Goal: Task Accomplishment & Management: Manage account settings

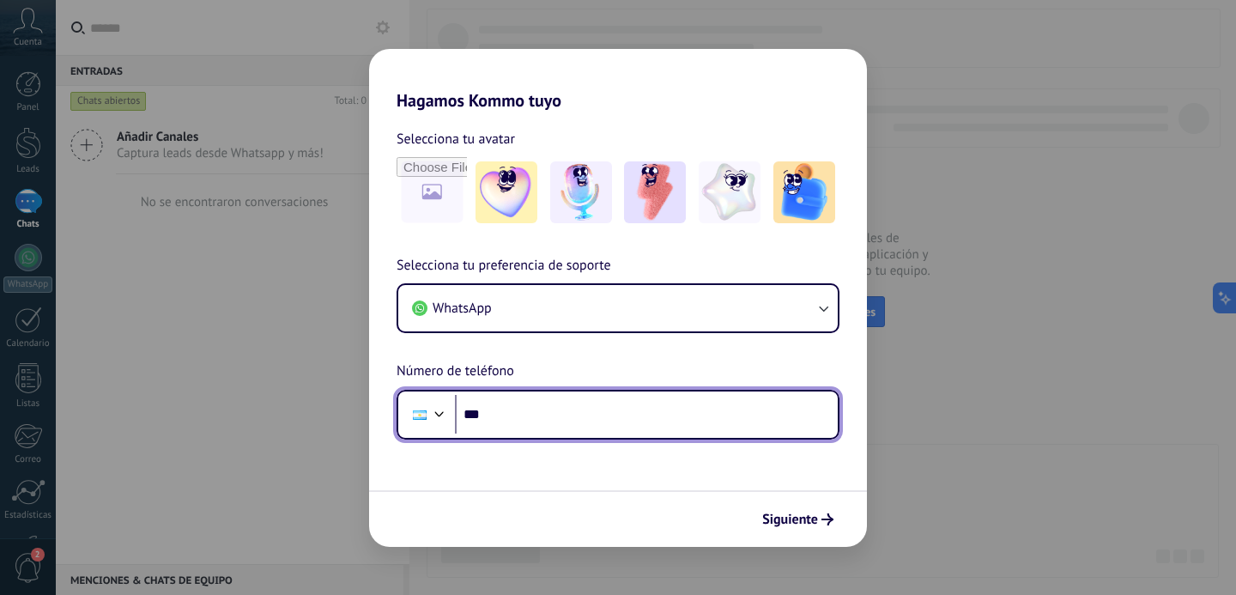
click at [510, 409] on input "***" at bounding box center [646, 414] width 383 height 39
type input "**********"
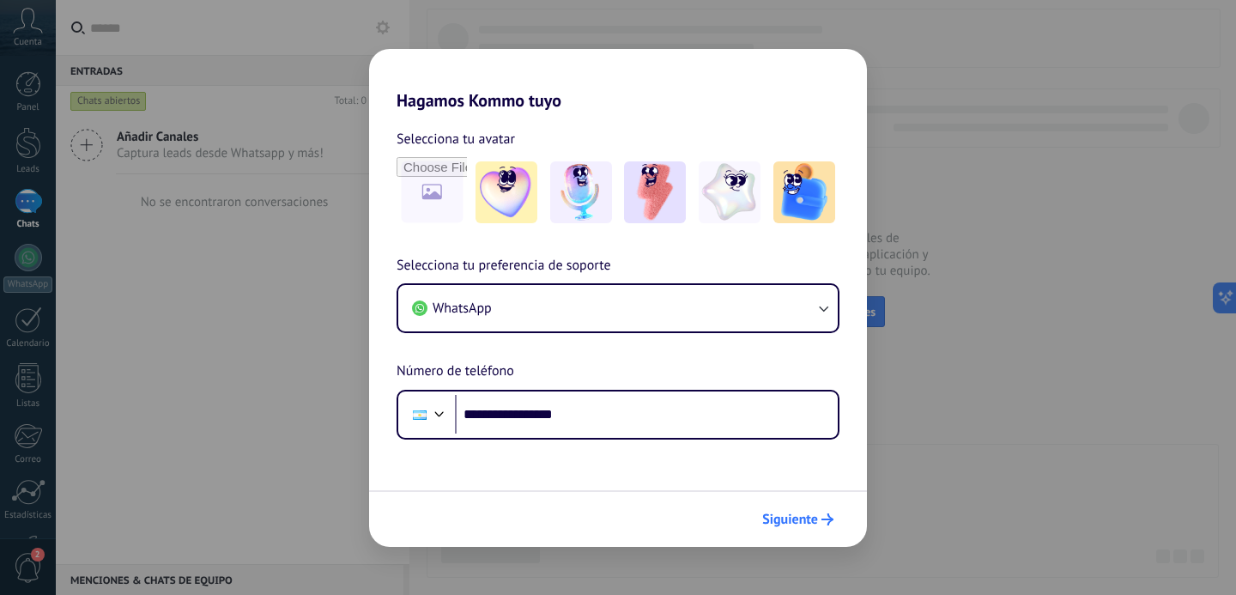
click at [766, 518] on span "Siguiente" at bounding box center [790, 519] width 56 height 12
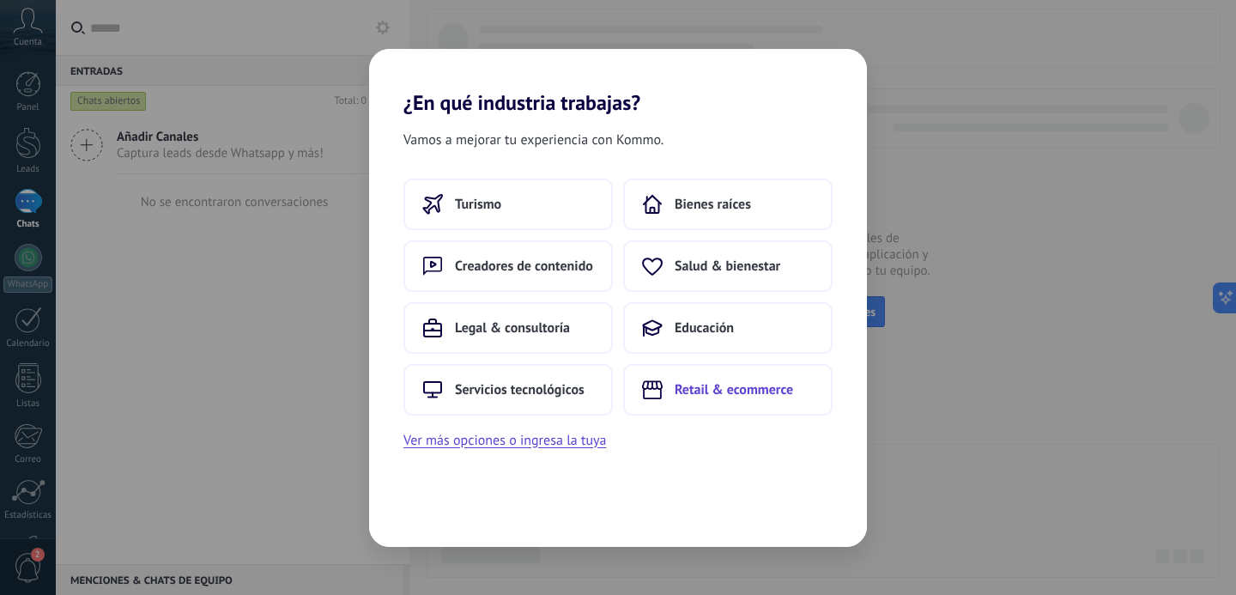
click at [674, 396] on button "Retail & ecommerce" at bounding box center [728, 390] width 210 height 52
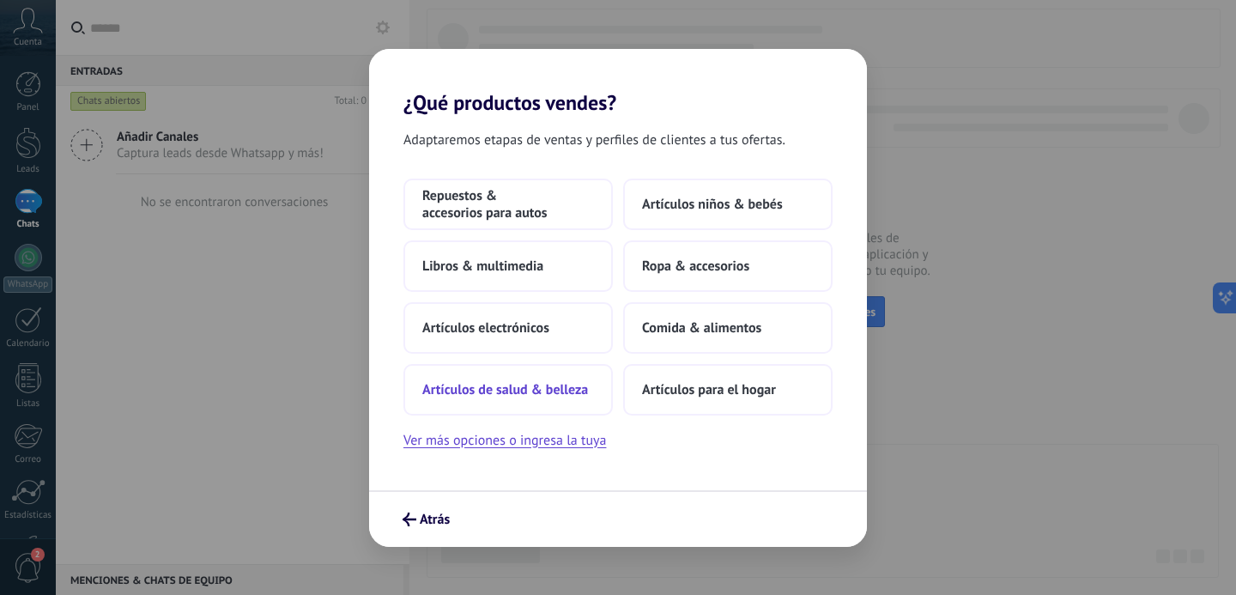
click at [585, 401] on button "Artículos de salud & belleza" at bounding box center [509, 390] width 210 height 52
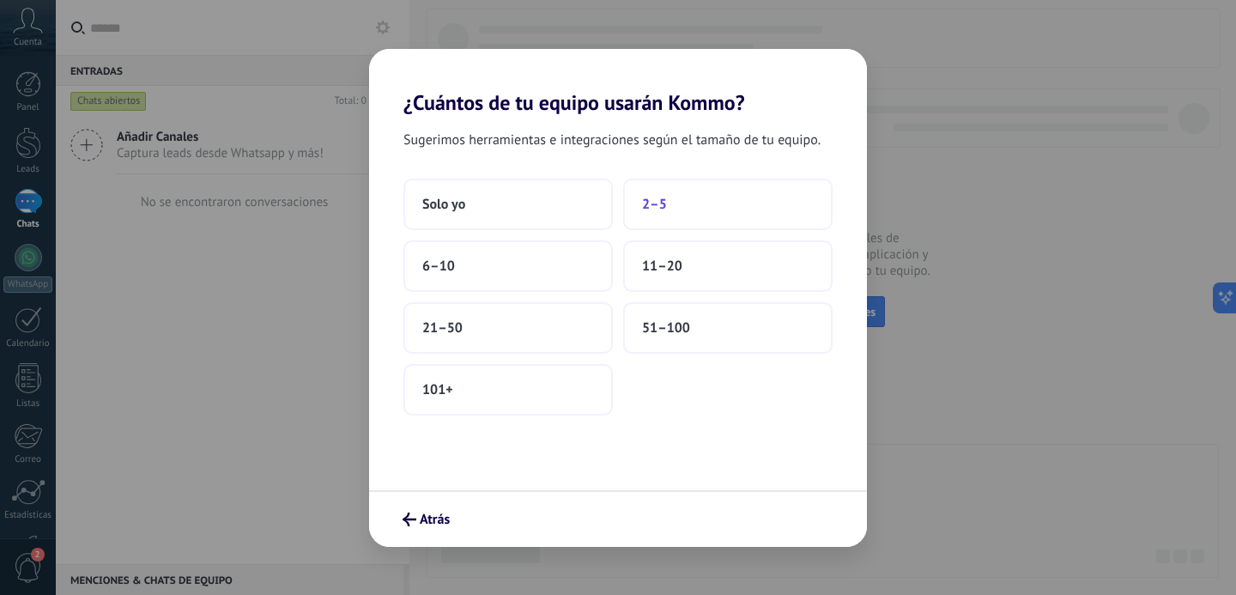
click at [676, 205] on button "2–5" at bounding box center [728, 205] width 210 height 52
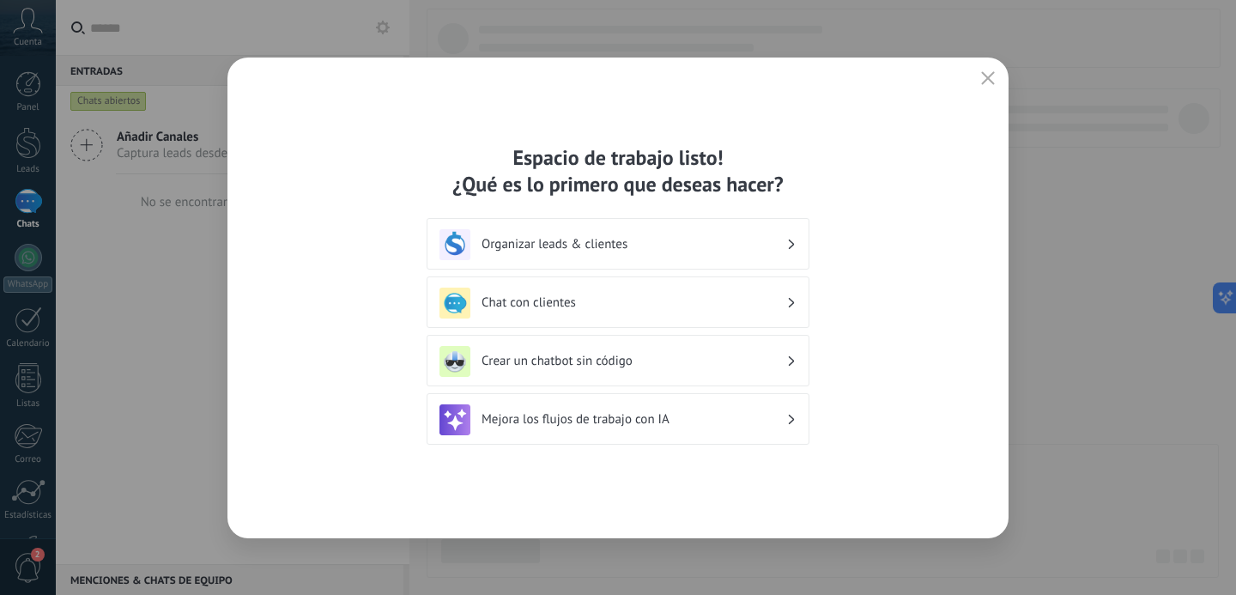
click at [585, 246] on h3 "Organizar leads & clientes" at bounding box center [634, 244] width 305 height 16
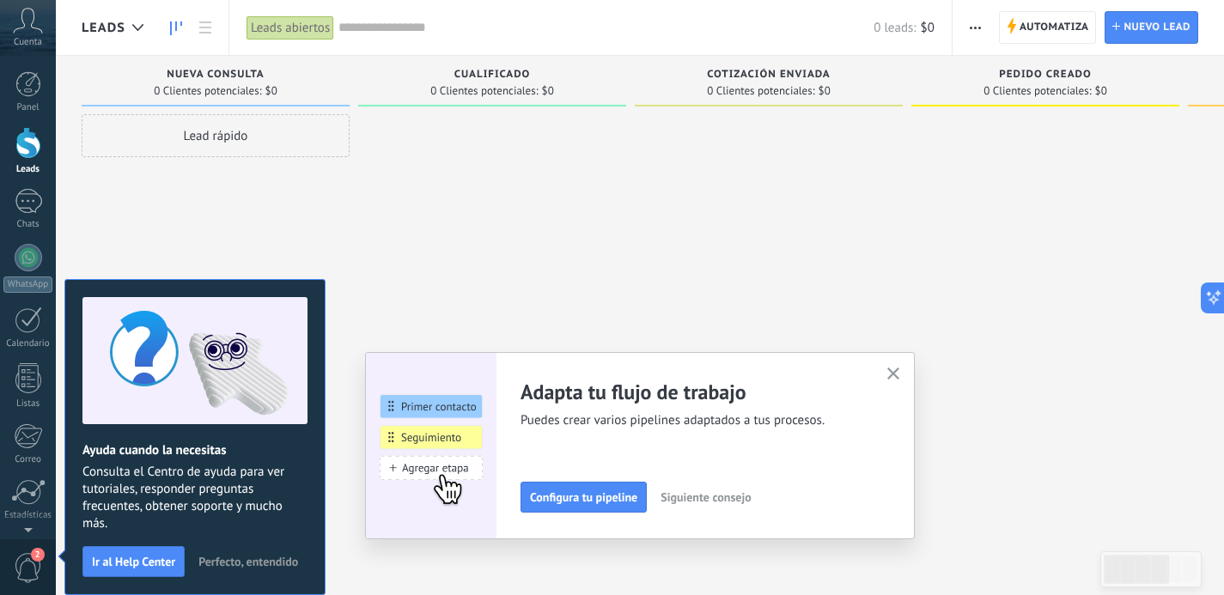
click at [724, 172] on div at bounding box center [769, 299] width 268 height 371
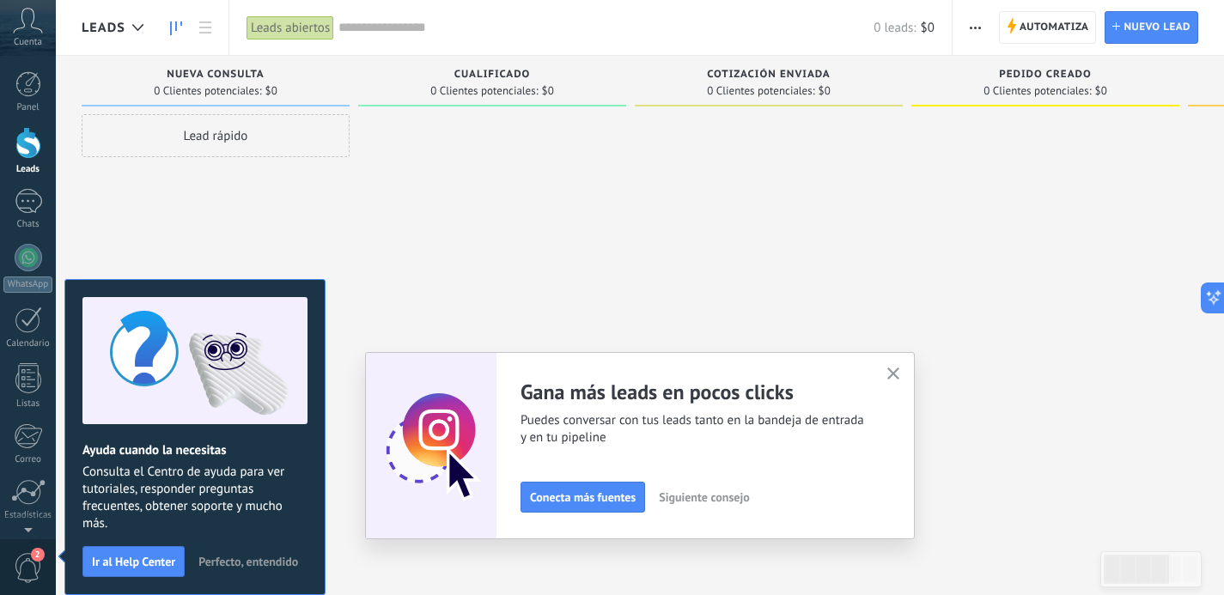
click at [38, 16] on icon at bounding box center [28, 21] width 30 height 26
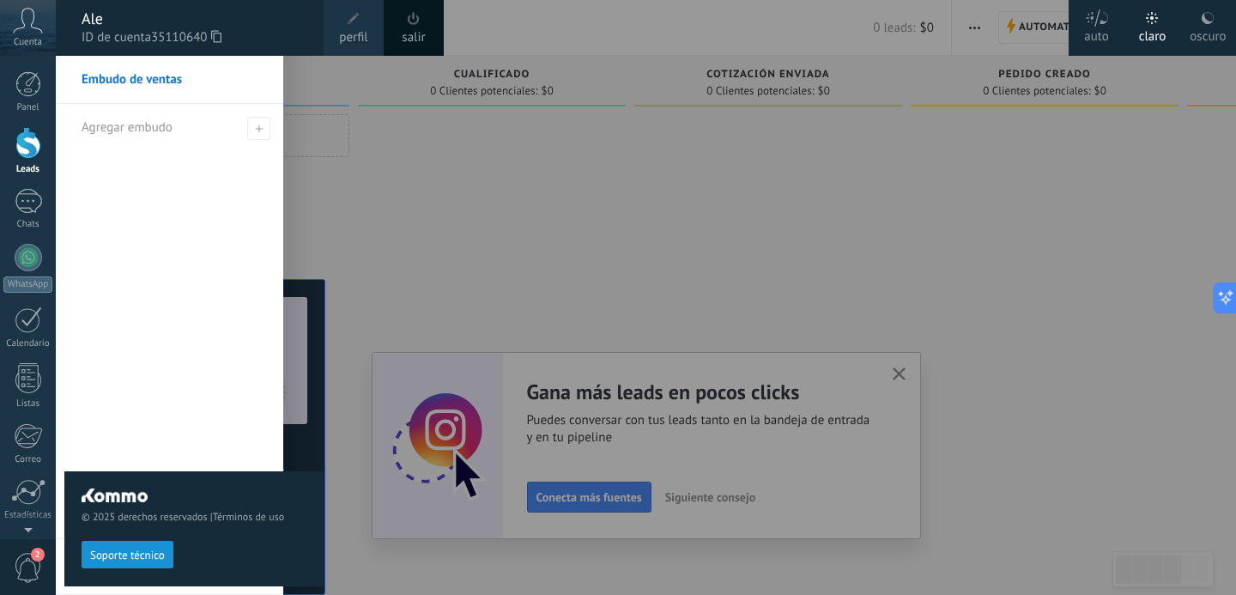
click at [903, 367] on div at bounding box center [674, 297] width 1236 height 595
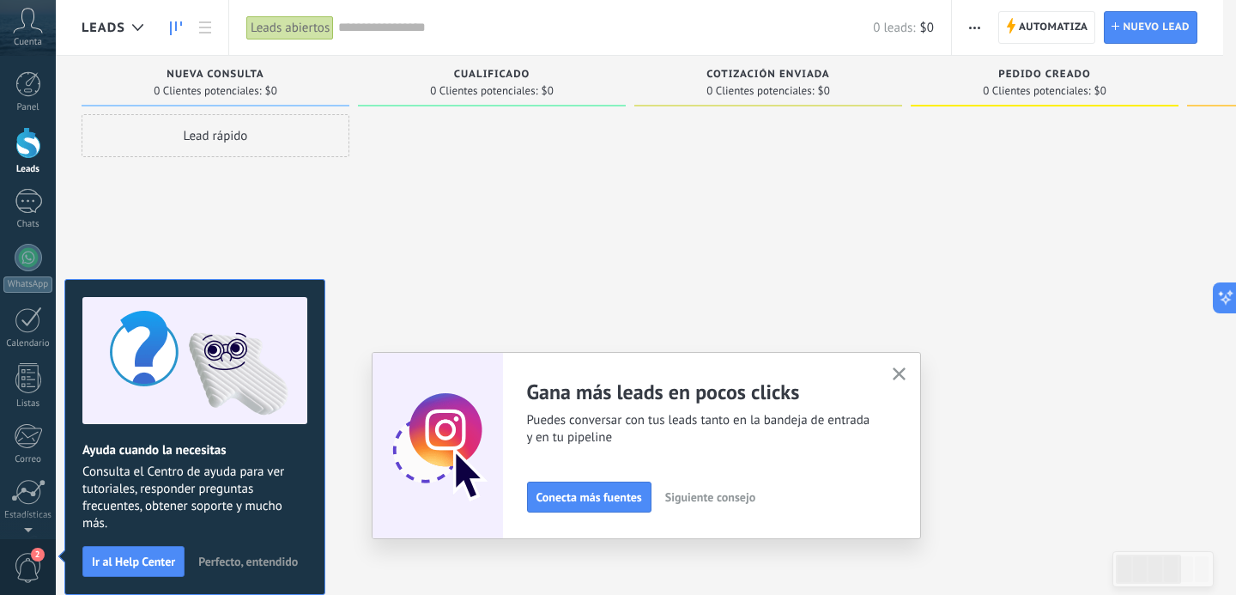
click at [903, 373] on icon "button" at bounding box center [899, 374] width 13 height 13
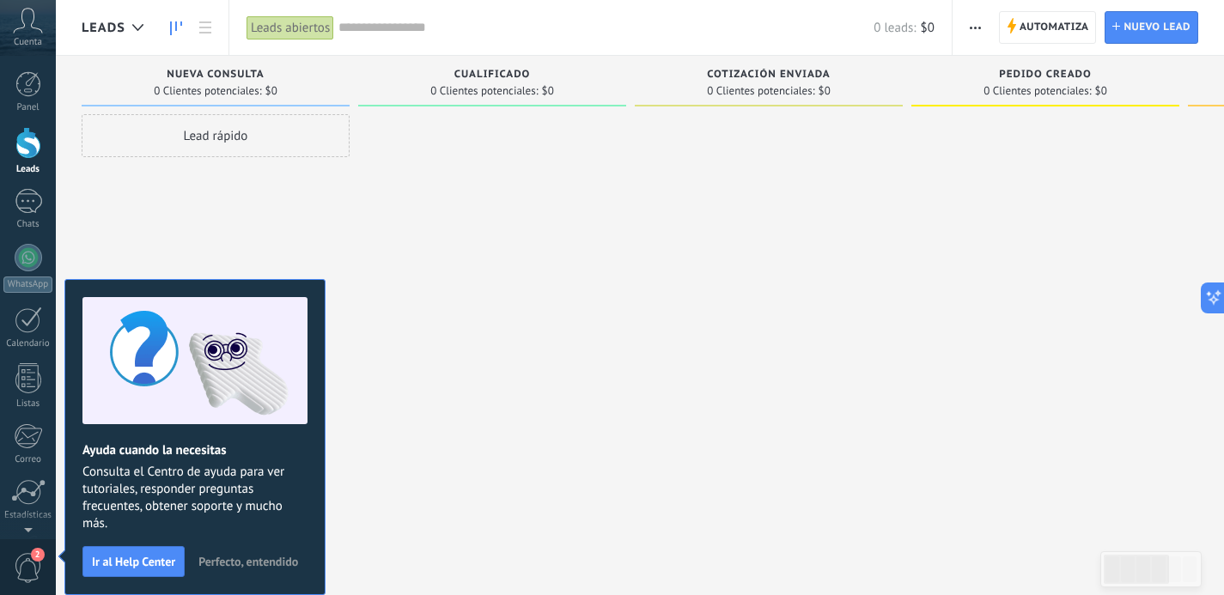
click at [215, 557] on span "Perfecto, entendido" at bounding box center [248, 562] width 100 height 12
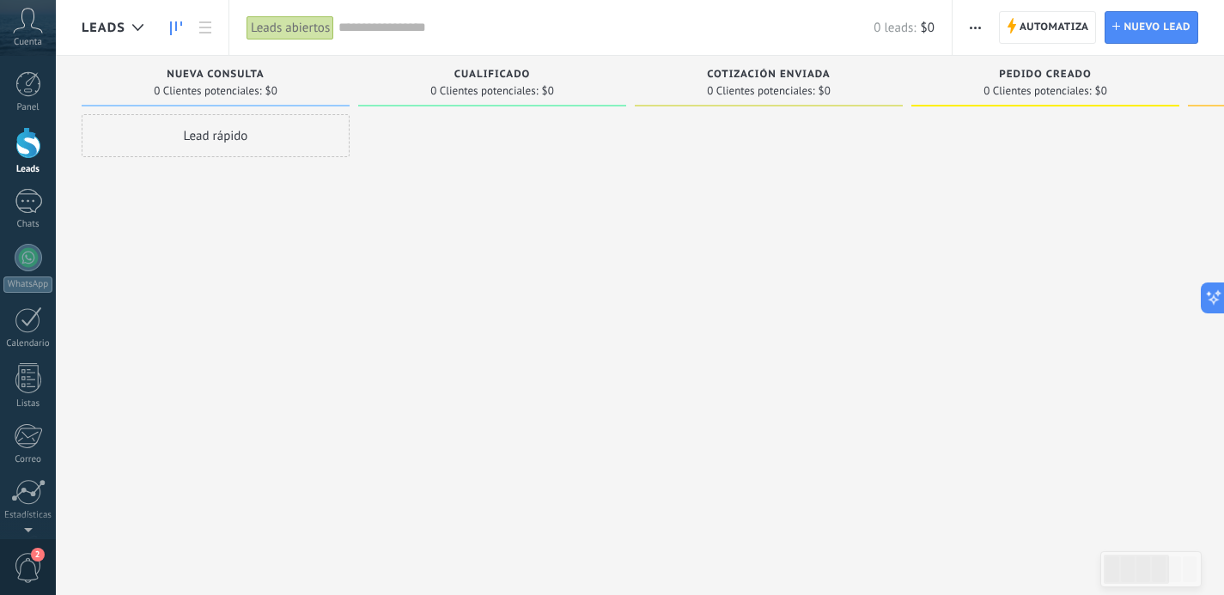
click at [32, 21] on icon at bounding box center [28, 21] width 30 height 26
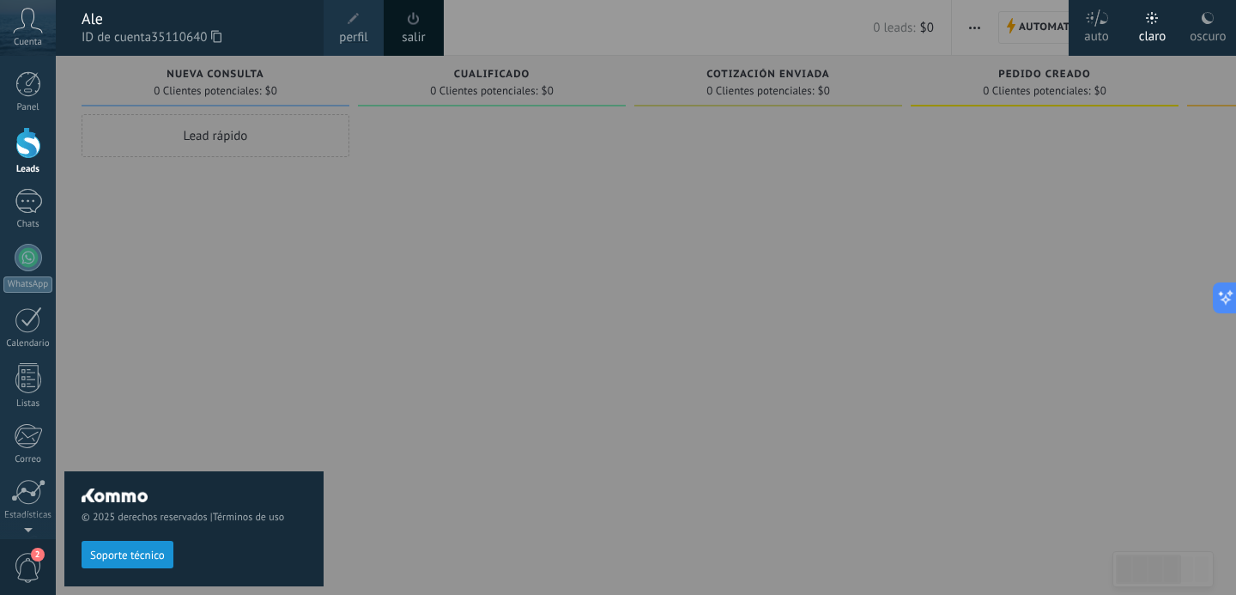
click at [353, 29] on span "perfil" at bounding box center [353, 37] width 28 height 19
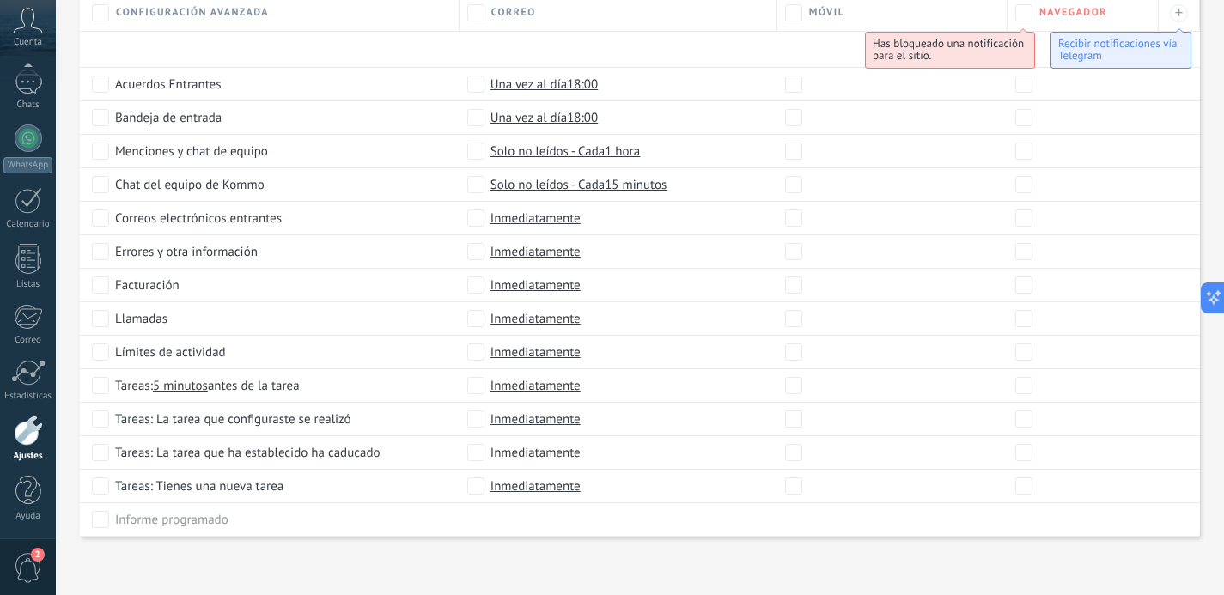
scroll to position [818, 0]
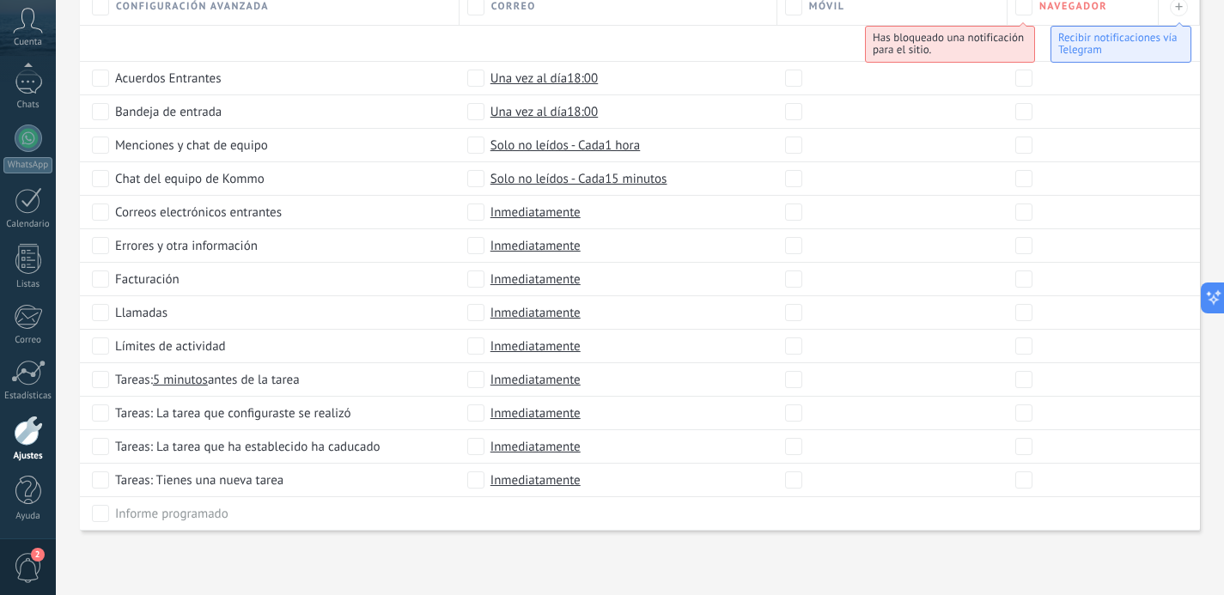
click at [30, 439] on div at bounding box center [28, 431] width 29 height 30
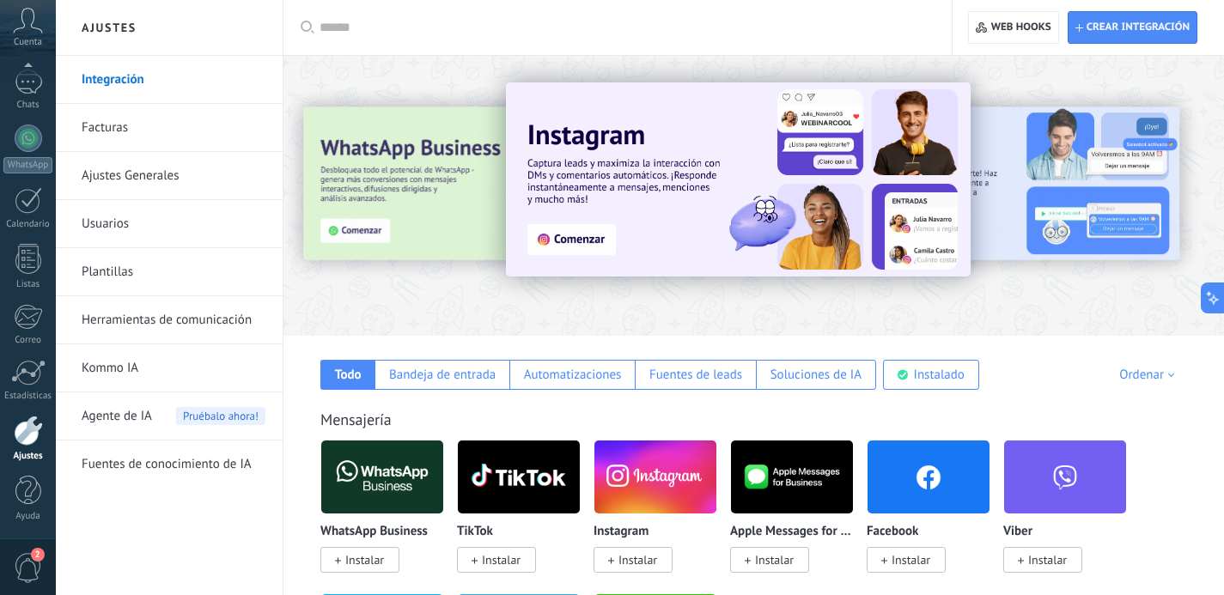
click at [130, 145] on link "Facturas" at bounding box center [174, 128] width 184 height 48
